Goal: Transaction & Acquisition: Purchase product/service

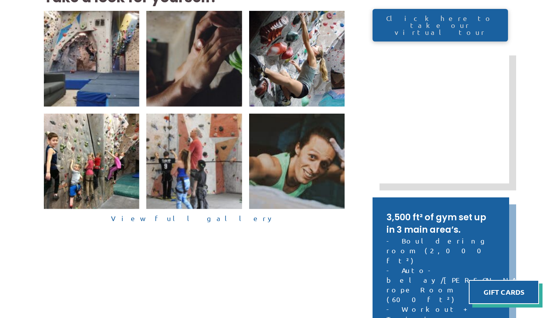
scroll to position [219, 0]
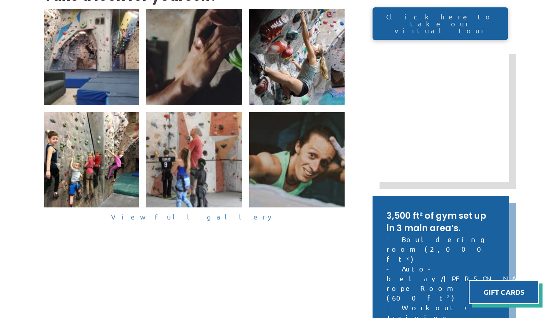
click at [190, 218] on link "View full gallery" at bounding box center [194, 217] width 301 height 12
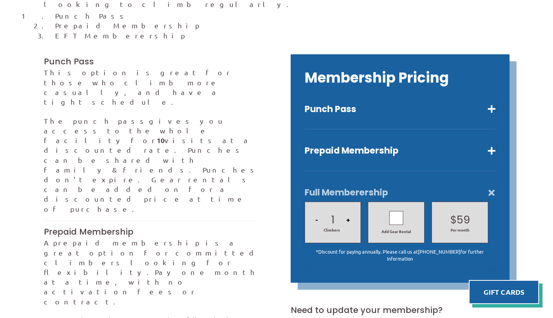
scroll to position [155, 0]
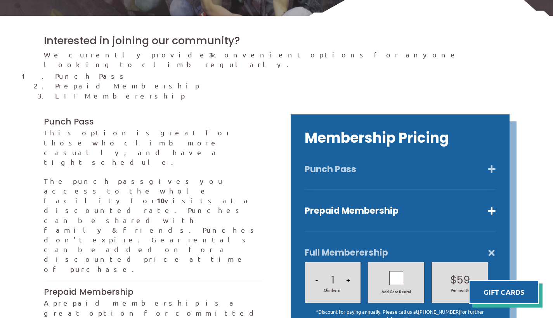
click at [322, 164] on button "Punch Pass" at bounding box center [399, 169] width 191 height 11
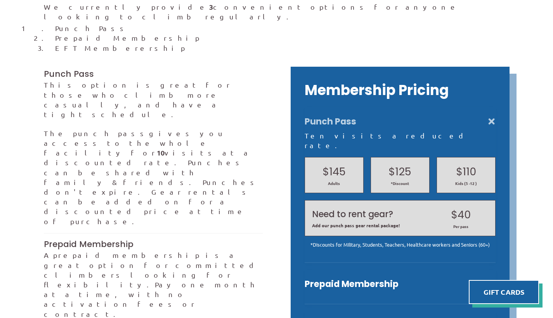
scroll to position [176, 0]
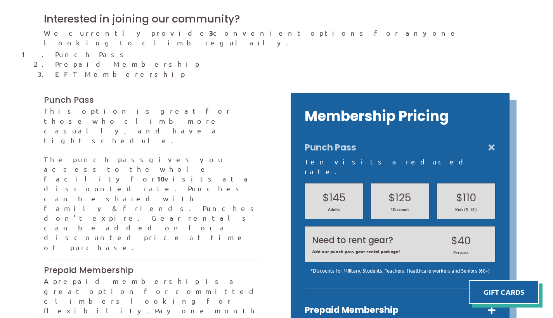
click at [384, 190] on h2 "$125" at bounding box center [400, 197] width 44 height 15
click at [396, 190] on h2 "$125" at bounding box center [400, 197] width 44 height 15
click at [402, 190] on h2 "$125" at bounding box center [400, 197] width 44 height 15
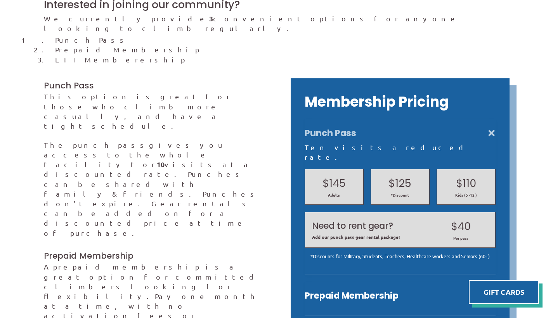
scroll to position [201, 0]
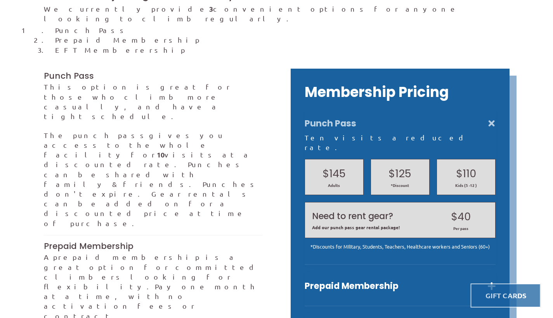
click at [508, 290] on link at bounding box center [505, 296] width 70 height 24
